Goal: Check status: Check status

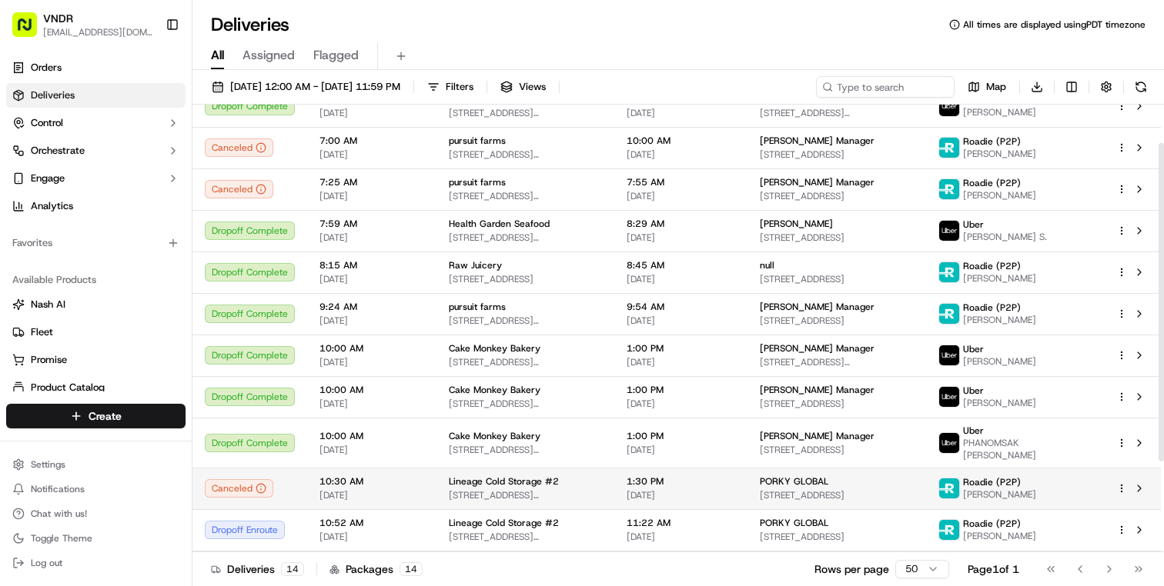
scroll to position [40, 0]
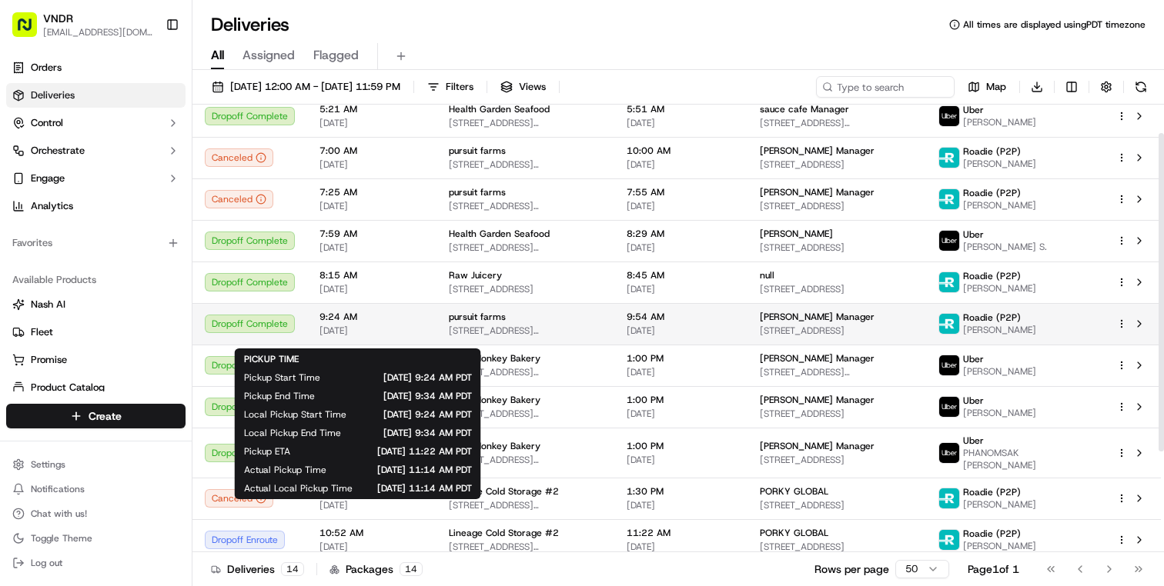
click at [336, 323] on span "9:24 AM" at bounding box center [371, 317] width 105 height 12
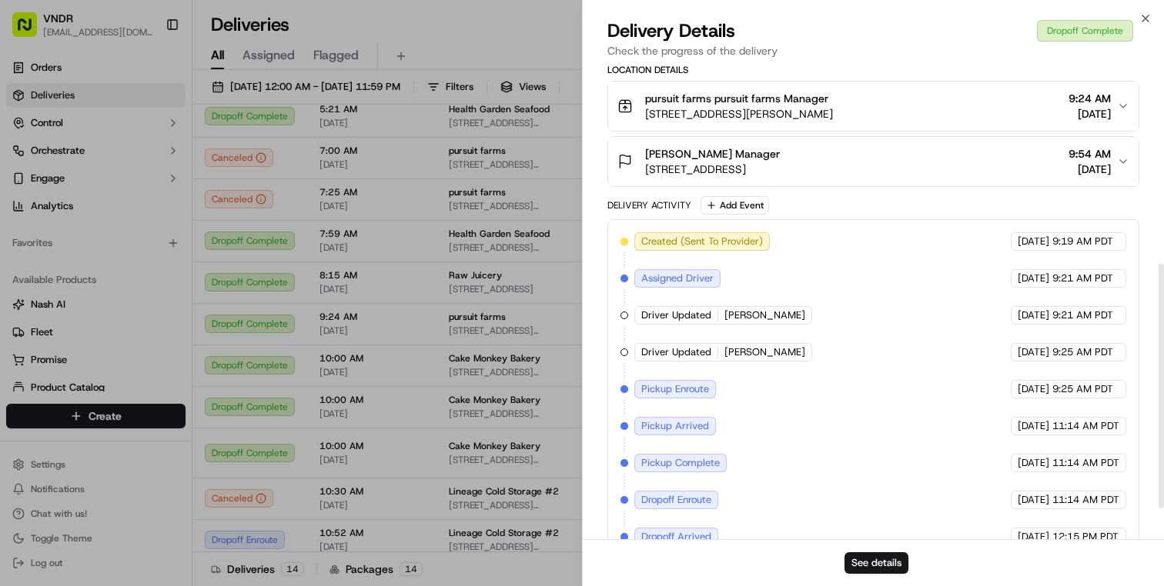
scroll to position [447, 0]
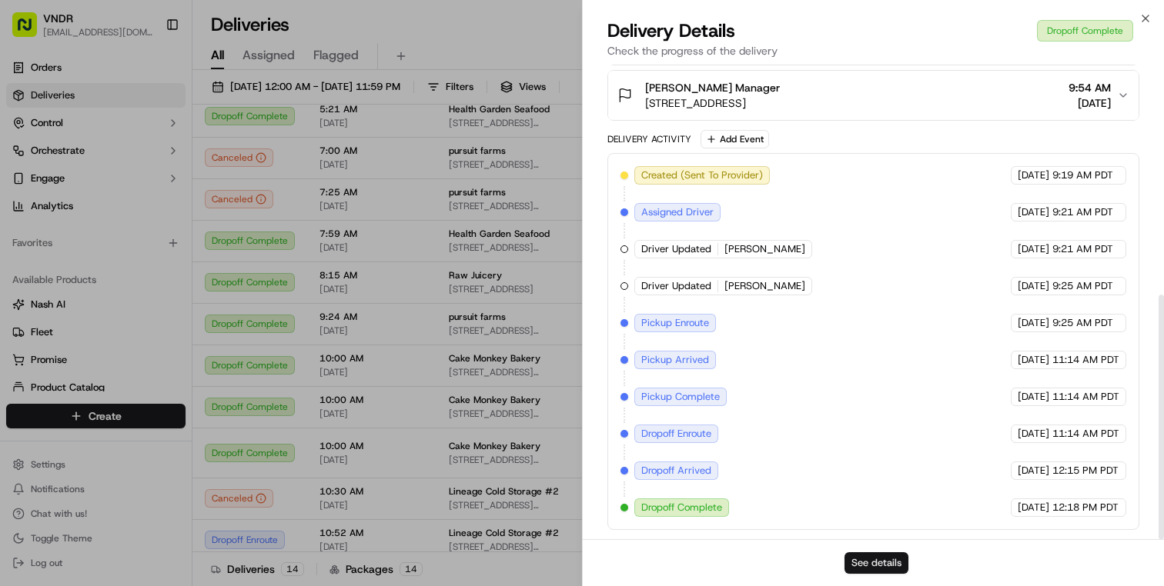
click at [877, 568] on button "See details" at bounding box center [876, 564] width 64 height 22
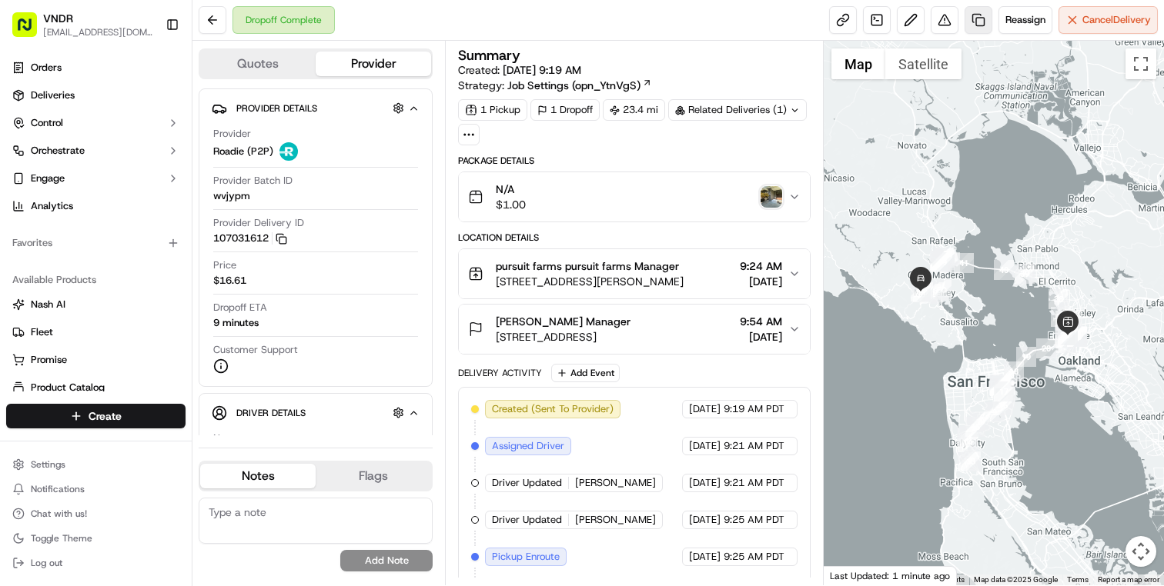
click at [970, 23] on link at bounding box center [978, 20] width 28 height 28
click at [845, 20] on link at bounding box center [843, 20] width 28 height 28
